Goal: Complete application form

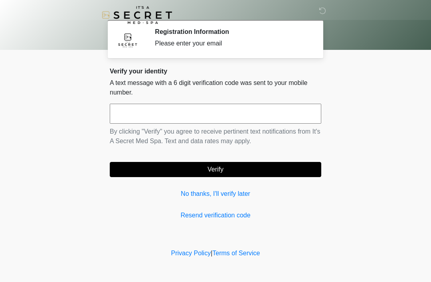
click at [190, 190] on link "No thanks, I'll verify later" at bounding box center [216, 194] width 212 height 10
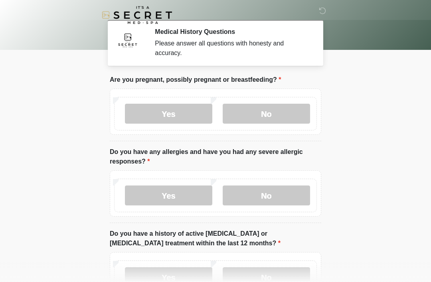
click at [283, 110] on label "No" at bounding box center [266, 114] width 87 height 20
click at [278, 190] on label "No" at bounding box center [266, 196] width 87 height 20
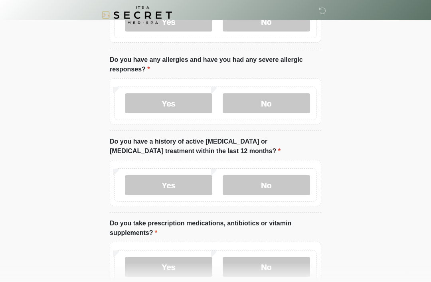
scroll to position [93, 0]
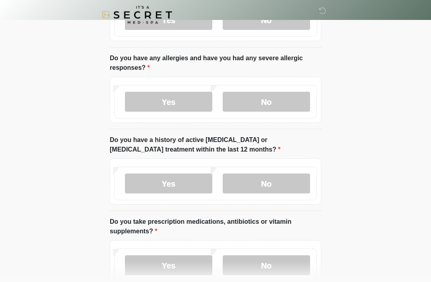
click at [312, 175] on div "Yes No" at bounding box center [215, 184] width 203 height 34
click at [294, 181] on label "No" at bounding box center [266, 184] width 87 height 20
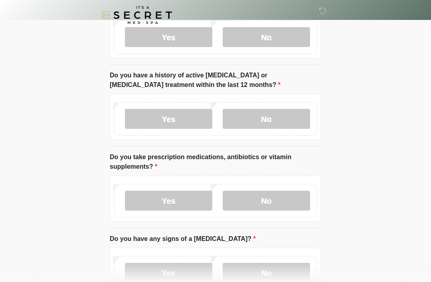
scroll to position [180, 0]
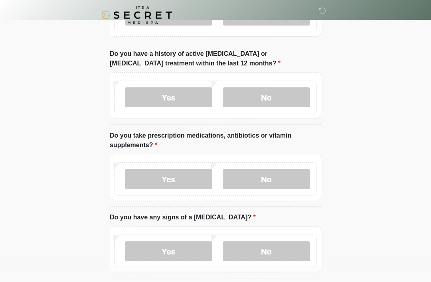
click at [195, 174] on label "Yes" at bounding box center [168, 179] width 87 height 20
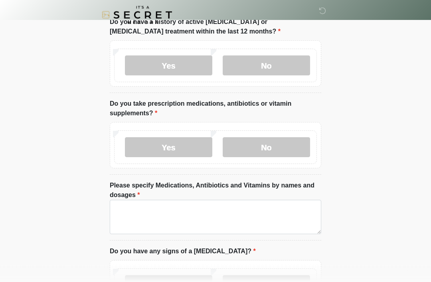
scroll to position [227, 0]
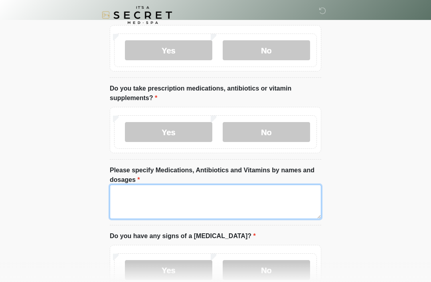
click at [245, 199] on textarea "Please specify Medications, Antibiotics and Vitamins by names and dosages" at bounding box center [216, 202] width 212 height 34
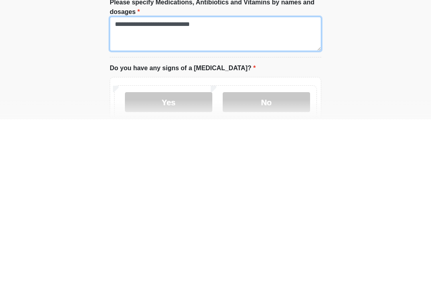
type textarea "**********"
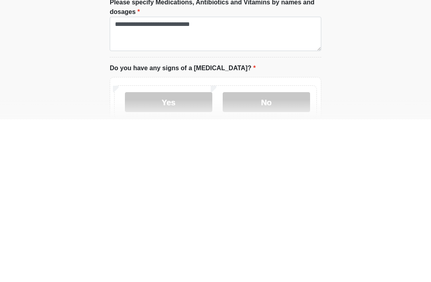
click at [277, 255] on label "No" at bounding box center [266, 265] width 87 height 20
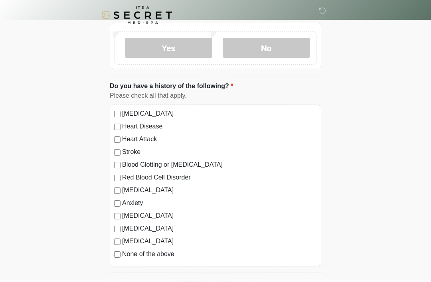
scroll to position [450, 0]
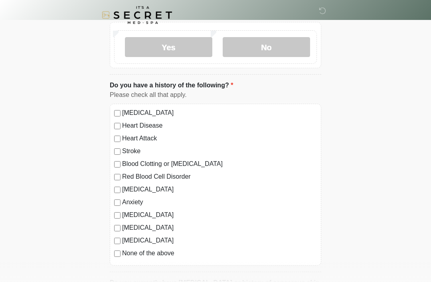
click at [165, 251] on label "None of the above" at bounding box center [219, 254] width 195 height 10
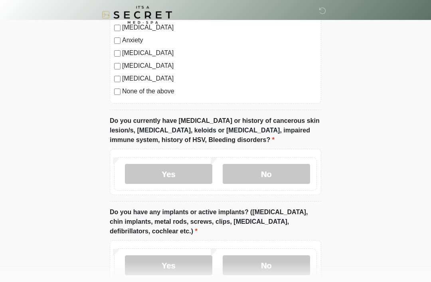
scroll to position [612, 0]
click at [284, 177] on label "No" at bounding box center [266, 174] width 87 height 20
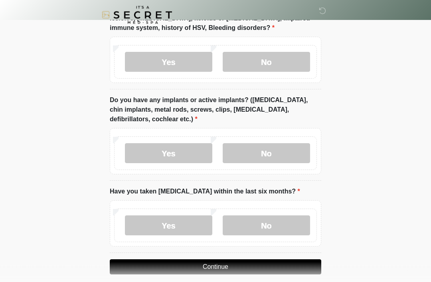
scroll to position [726, 0]
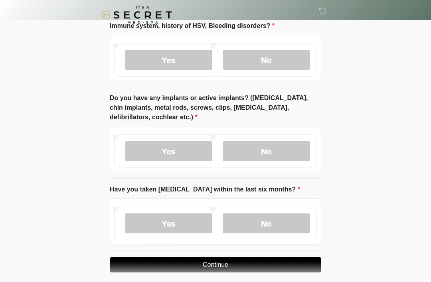
click at [298, 146] on label "No" at bounding box center [266, 152] width 87 height 20
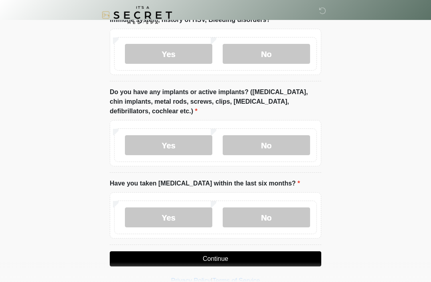
click at [287, 215] on label "No" at bounding box center [266, 218] width 87 height 20
click at [299, 256] on button "Continue" at bounding box center [216, 258] width 212 height 15
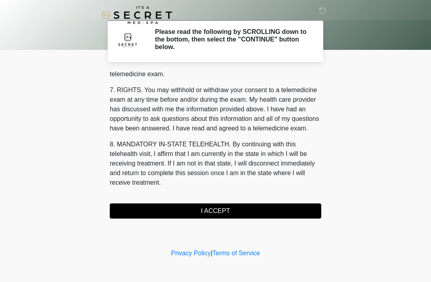
scroll to position [340, 0]
click at [185, 205] on button "I ACCEPT" at bounding box center [216, 211] width 212 height 15
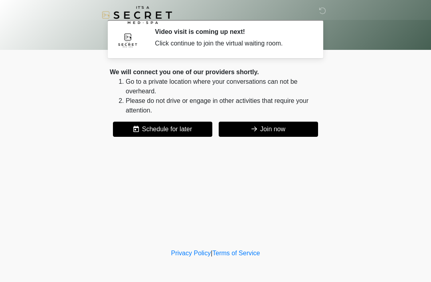
click at [279, 133] on button "Join now" at bounding box center [268, 129] width 99 height 15
